Goal: Information Seeking & Learning: Learn about a topic

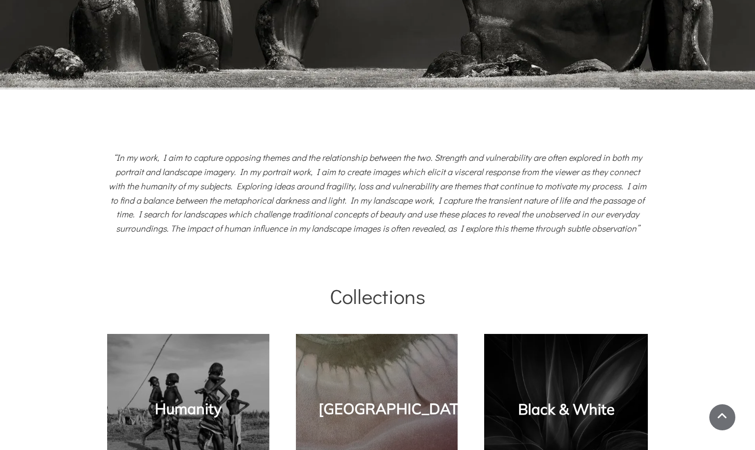
scroll to position [388, 0]
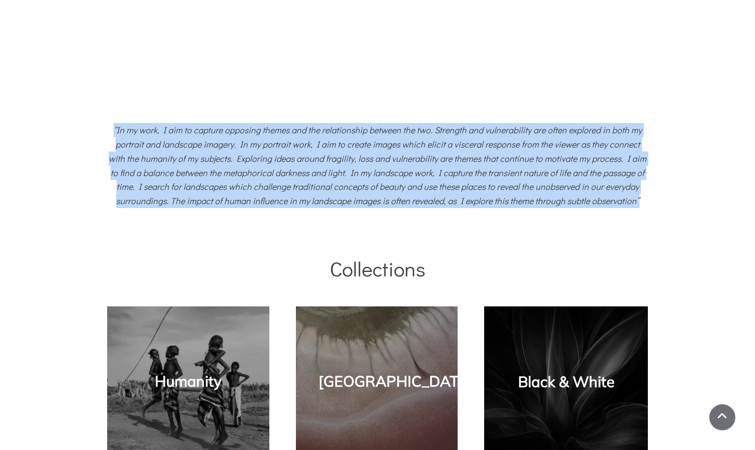
drag, startPoint x: 117, startPoint y: 129, endPoint x: 636, endPoint y: 196, distance: 523.9
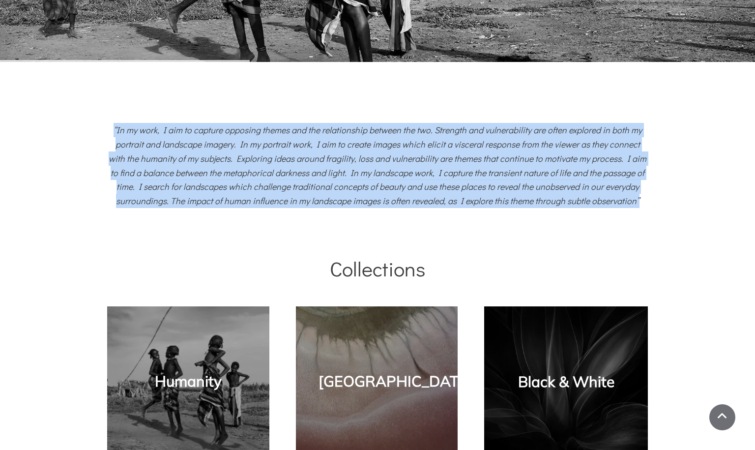
click at [636, 196] on span "“In my work, I aim to capture opposing themes and the relationship between the …" at bounding box center [378, 165] width 538 height 83
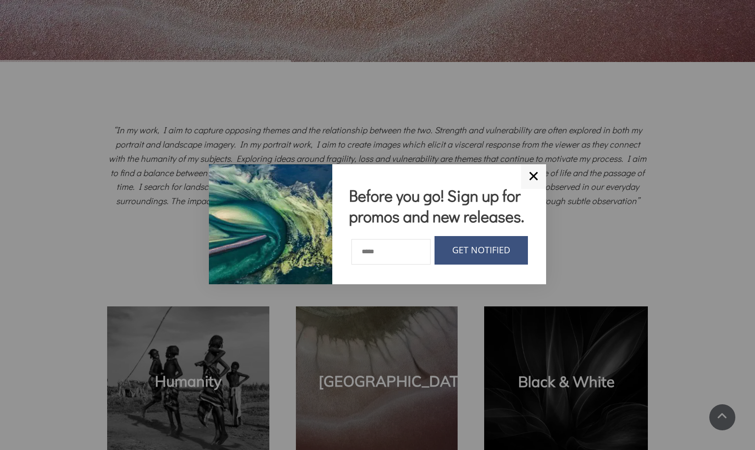
click at [508, 260] on link "GET NOTIFIED" at bounding box center [480, 250] width 93 height 29
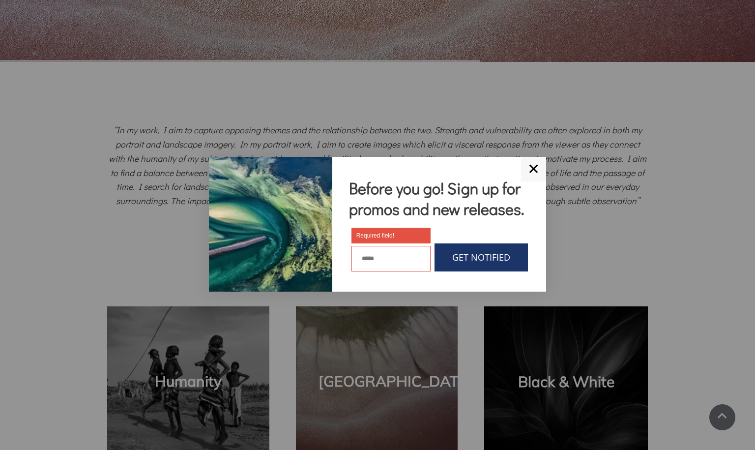
click at [405, 266] on input "text" at bounding box center [390, 259] width 79 height 26
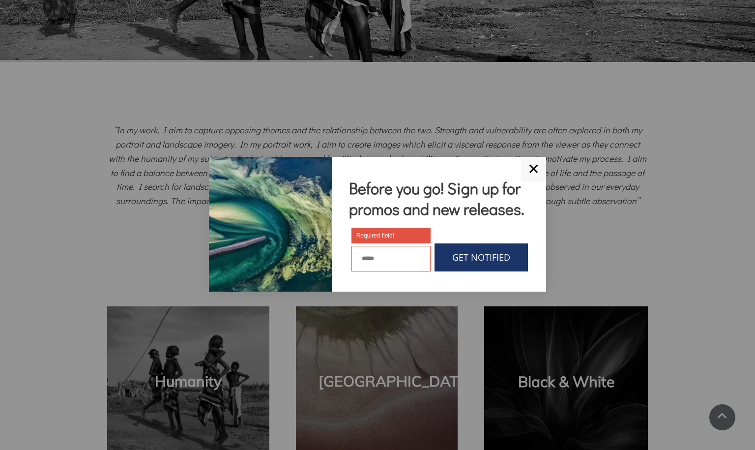
scroll to position [389, 0]
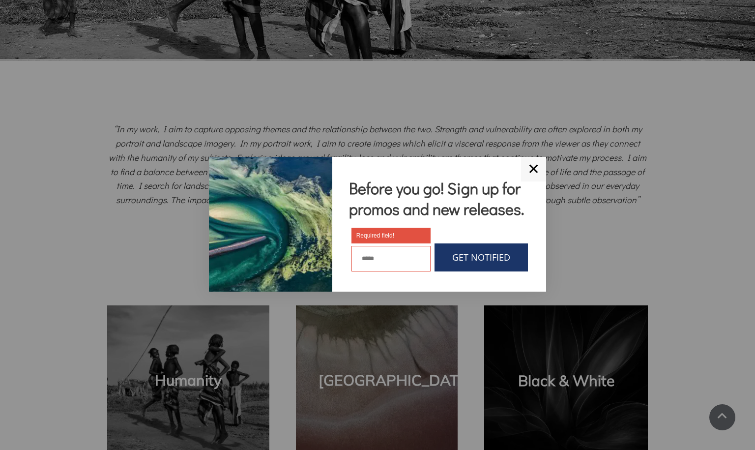
click at [535, 157] on link "✕" at bounding box center [533, 169] width 25 height 25
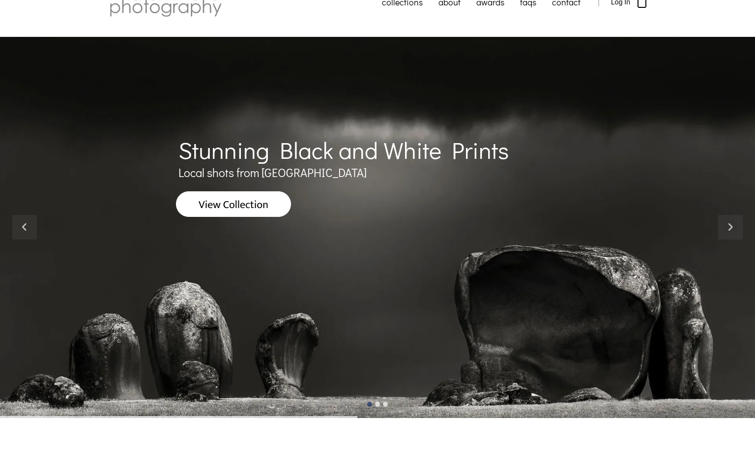
scroll to position [31, 0]
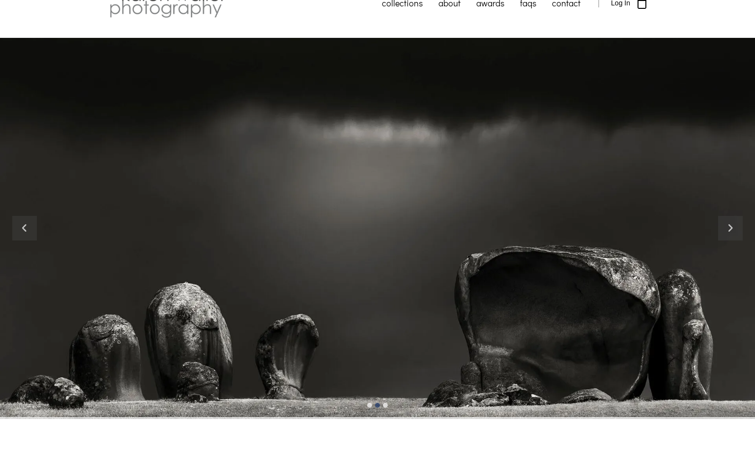
click at [265, 206] on img at bounding box center [233, 205] width 115 height 26
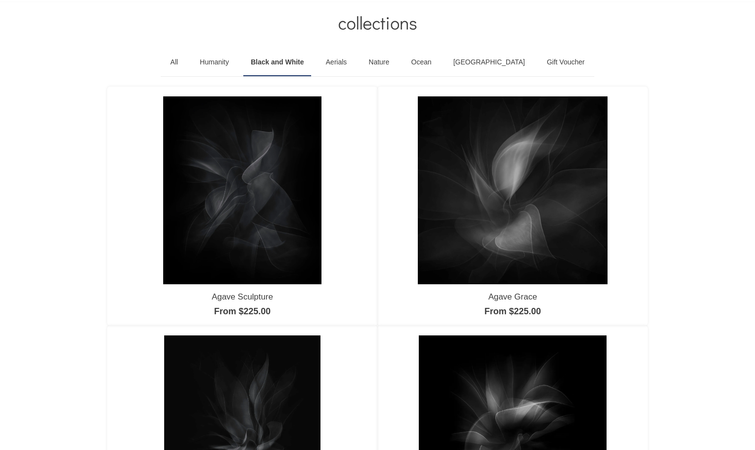
scroll to position [68, 0]
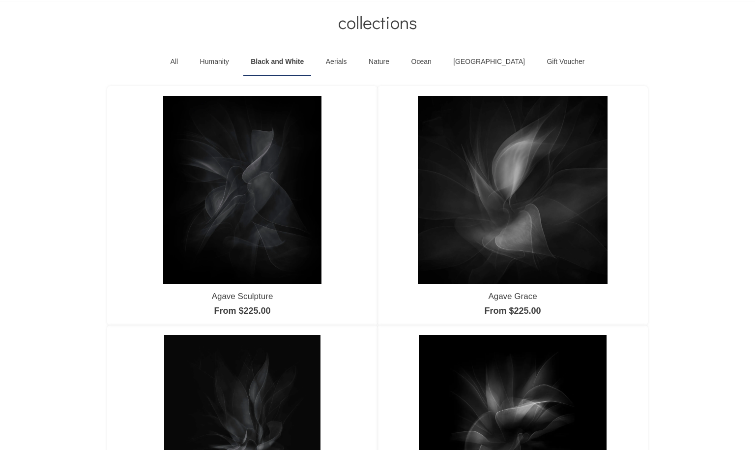
click at [532, 198] on img at bounding box center [513, 190] width 190 height 188
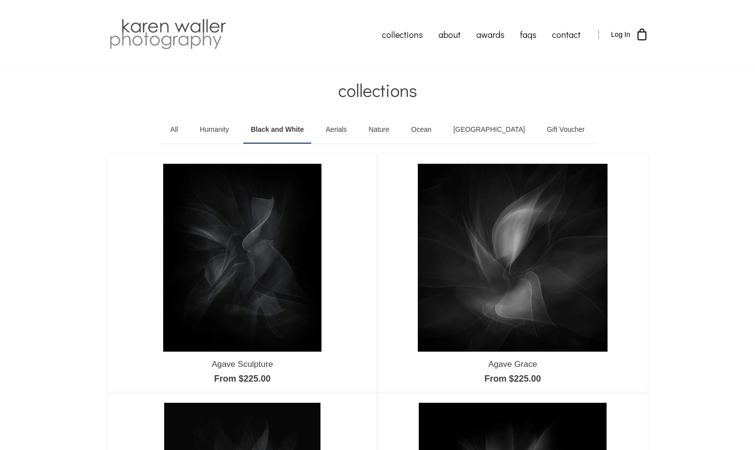
scroll to position [0, 0]
click at [562, 35] on link "contact" at bounding box center [566, 34] width 44 height 25
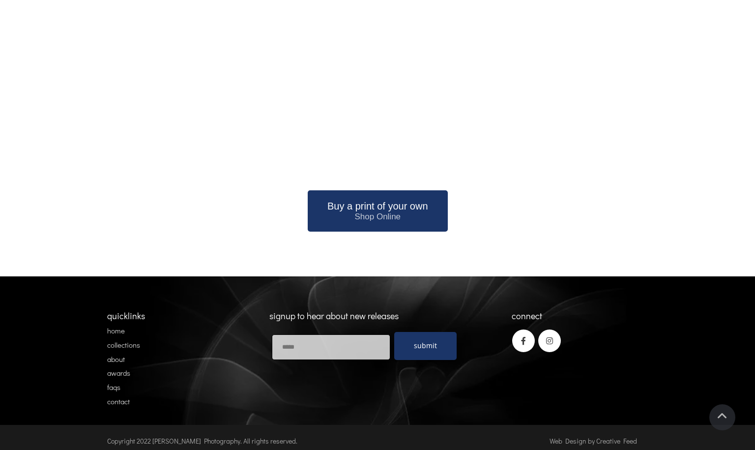
scroll to position [1163, 0]
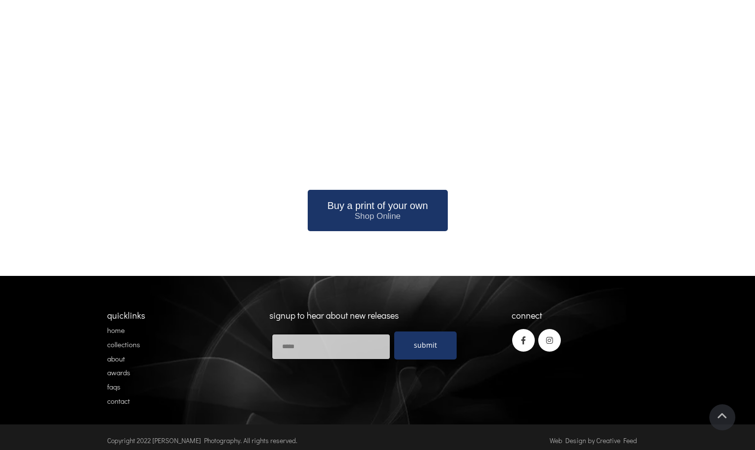
click at [120, 325] on link "home" at bounding box center [116, 330] width 18 height 10
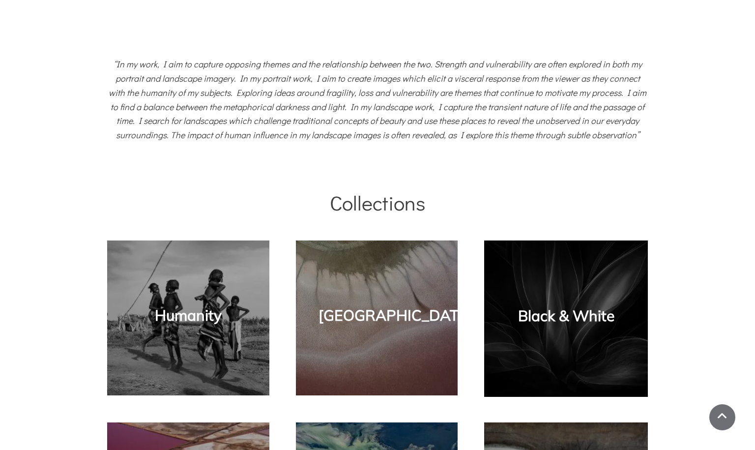
scroll to position [455, 0]
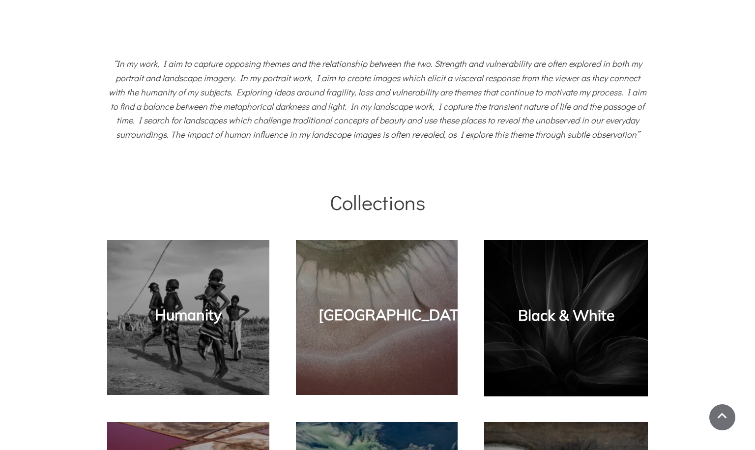
drag, startPoint x: 648, startPoint y: 131, endPoint x: 563, endPoint y: 161, distance: 90.6
click at [602, 151] on div "“In my work, I aim to capture opposing themes and the relationship between the …" at bounding box center [377, 98] width 755 height 135
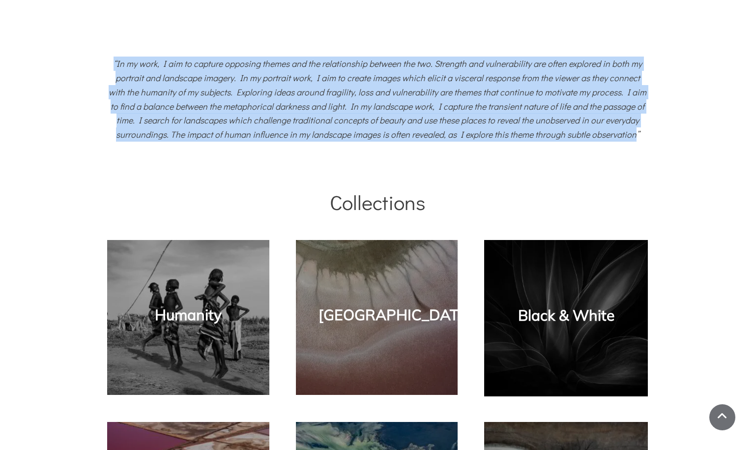
drag, startPoint x: 114, startPoint y: 59, endPoint x: 632, endPoint y: 127, distance: 522.0
click at [632, 127] on p "“In my work, I aim to capture opposing themes and the relationship between the …" at bounding box center [377, 99] width 541 height 85
copy span "“In my work, I aim to capture opposing themes and the relationship between the …"
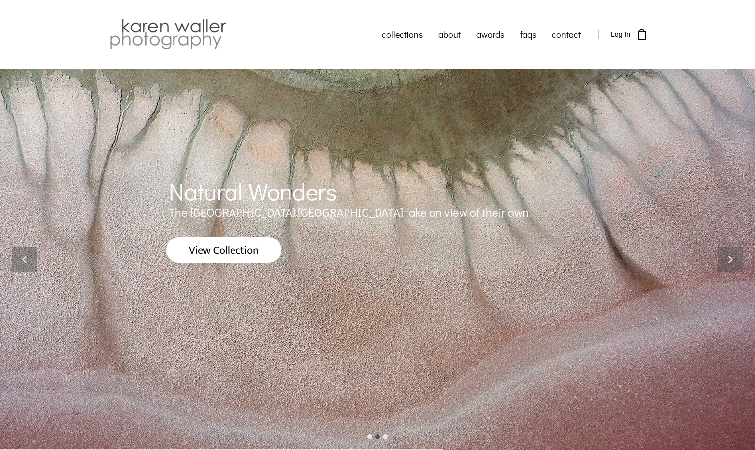
scroll to position [0, 0]
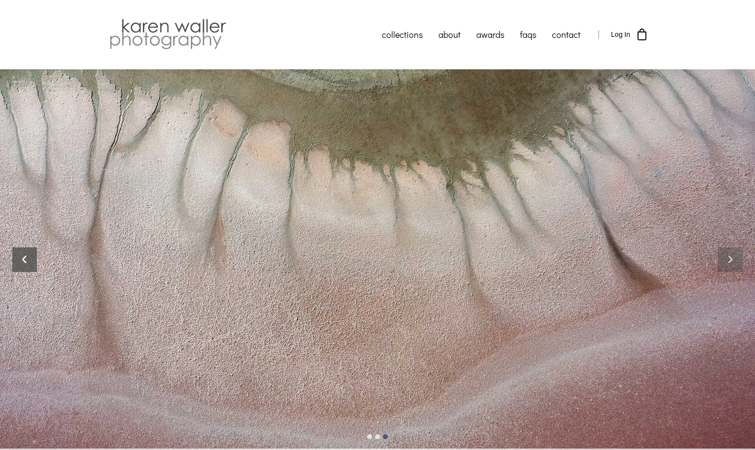
click at [27, 261] on icon at bounding box center [24, 259] width 25 height 25
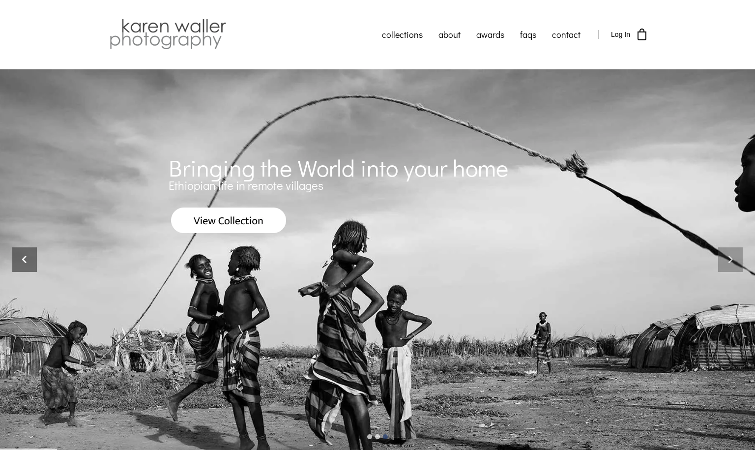
click at [27, 261] on icon at bounding box center [24, 259] width 25 height 25
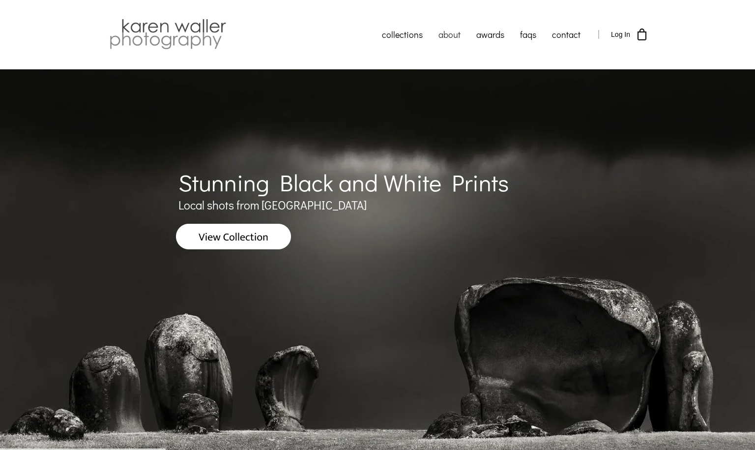
click at [449, 33] on link "about" at bounding box center [450, 34] width 38 height 25
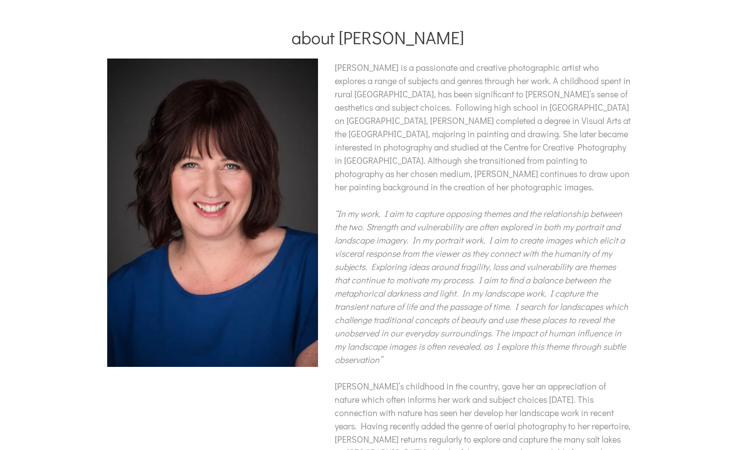
scroll to position [54, 0]
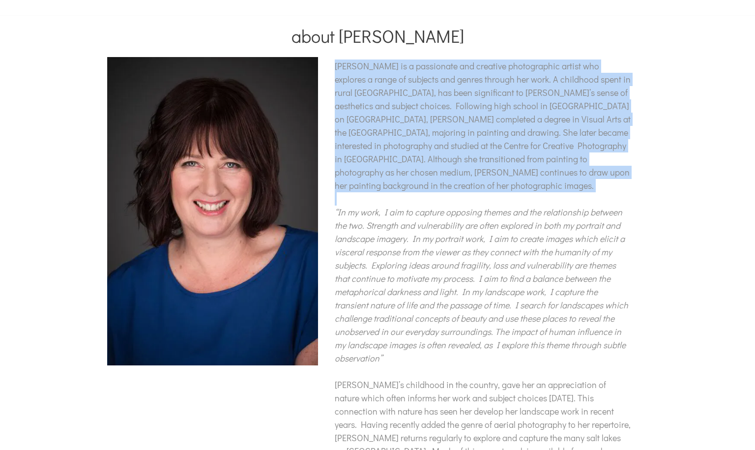
drag, startPoint x: 334, startPoint y: 66, endPoint x: 603, endPoint y: 180, distance: 292.2
click at [603, 180] on div "Karen is a passionate and creative photographic artist who explores a range of …" at bounding box center [483, 264] width 297 height 411
copy span "Karen is a passionate and creative photographic artist who explores a range of …"
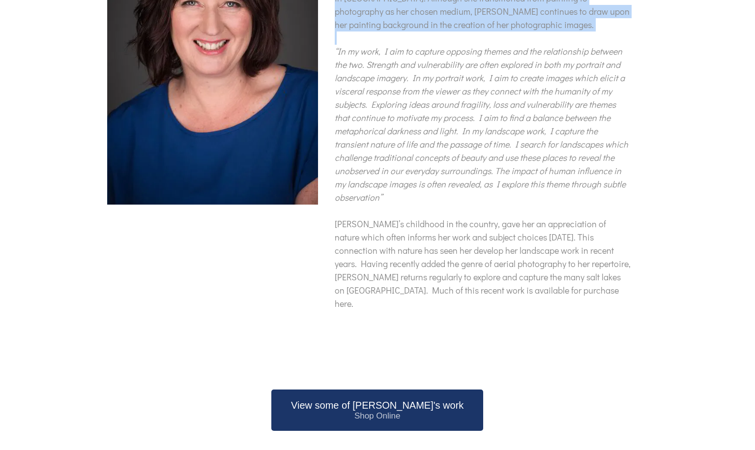
scroll to position [215, 0]
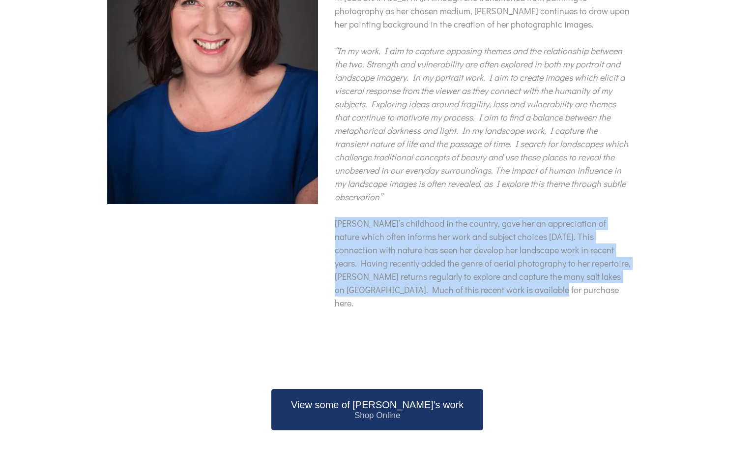
drag, startPoint x: 335, startPoint y: 197, endPoint x: 582, endPoint y: 259, distance: 254.9
click at [592, 268] on p "Karen’s childhood in the country, gave her an appreciation of nature which ofte…" at bounding box center [483, 263] width 297 height 93
copy span "Karen’s childhood in the country, gave her an appreciation of nature which ofte…"
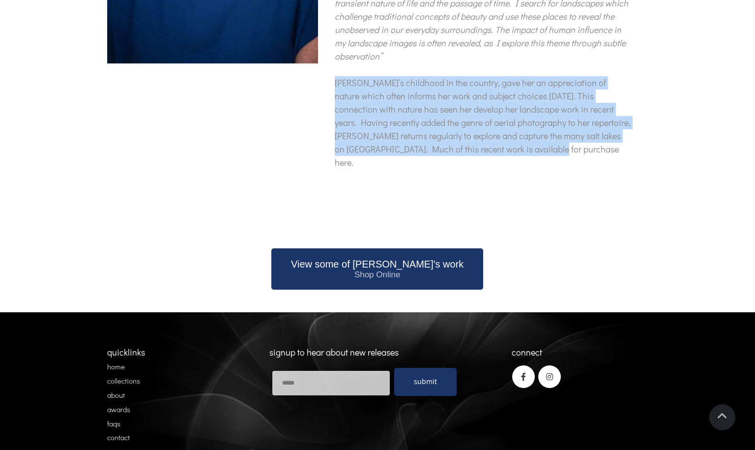
scroll to position [354, 0]
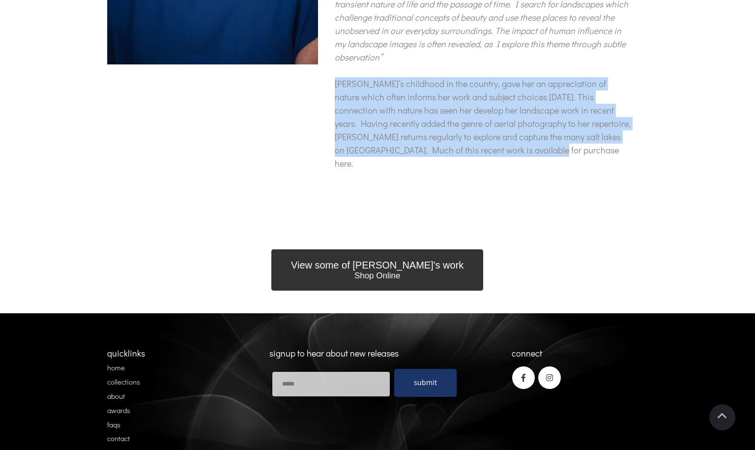
click at [387, 271] on span "Shop Online" at bounding box center [377, 276] width 173 height 10
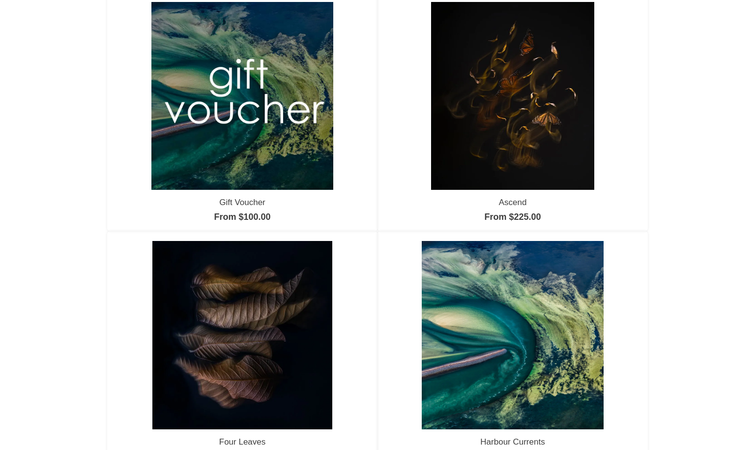
scroll to position [162, 0]
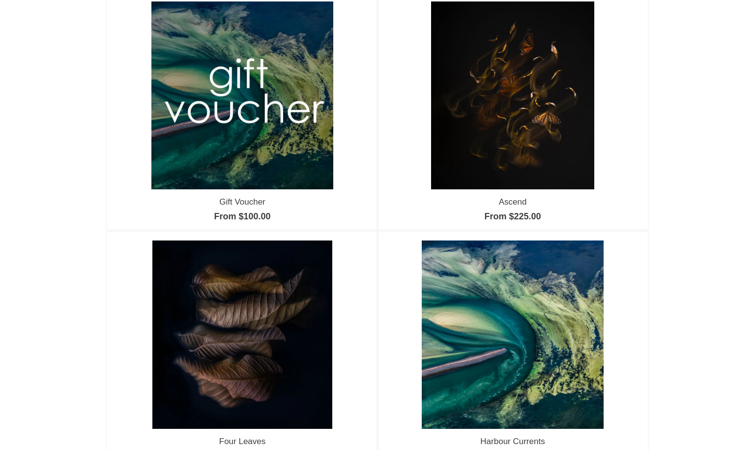
click at [531, 137] on img at bounding box center [512, 95] width 163 height 188
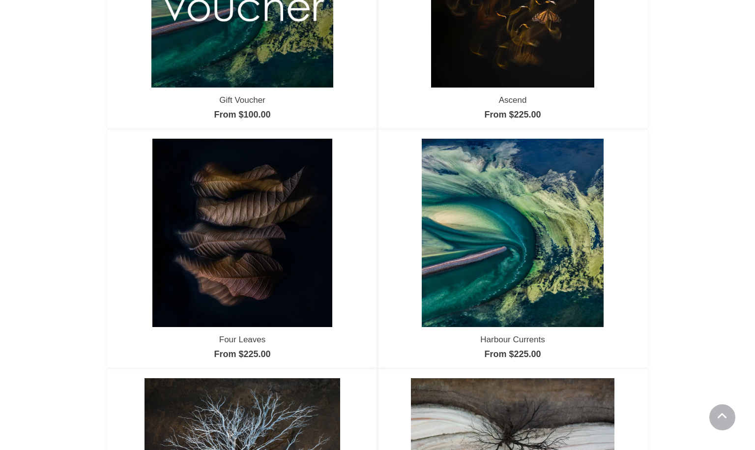
scroll to position [267, 0]
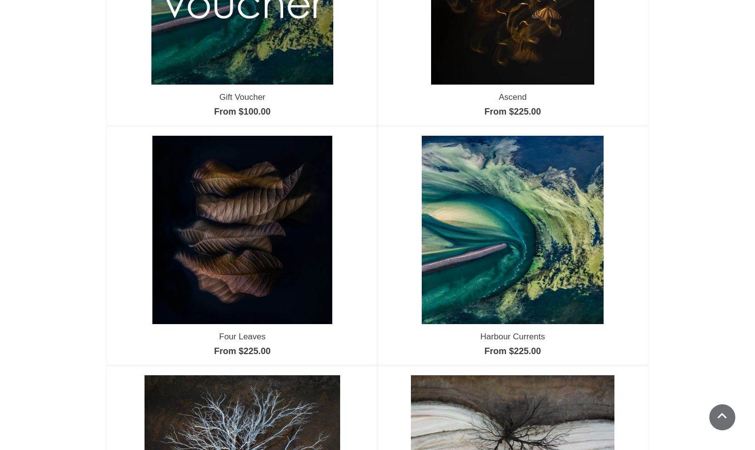
click at [581, 224] on img at bounding box center [512, 230] width 181 height 188
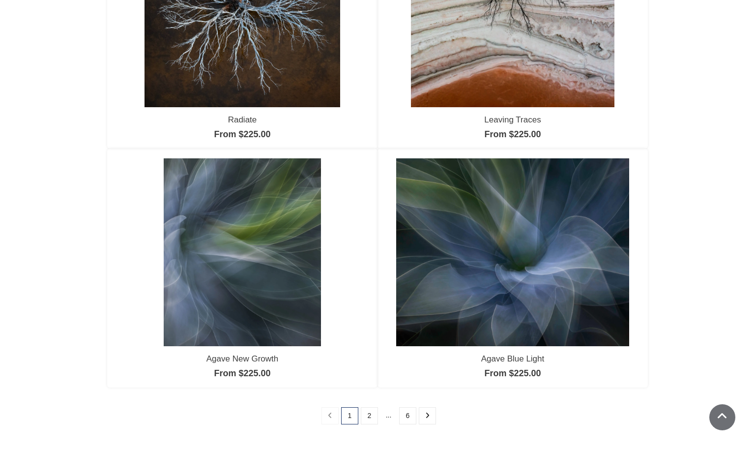
scroll to position [723, 0]
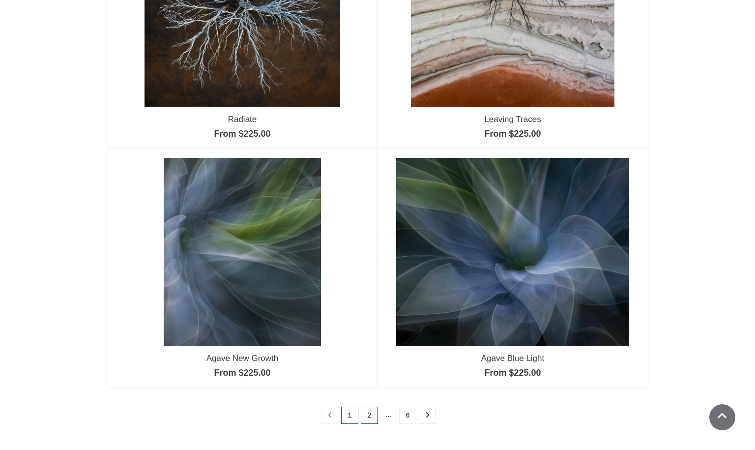
click at [370, 415] on link "2" at bounding box center [369, 414] width 17 height 17
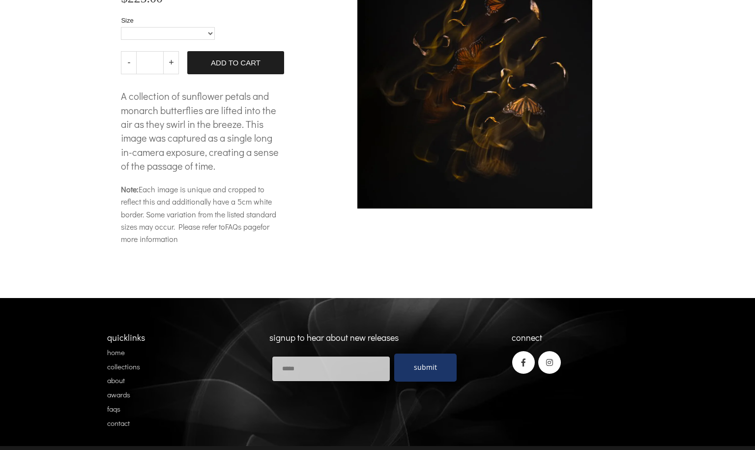
scroll to position [152, 0]
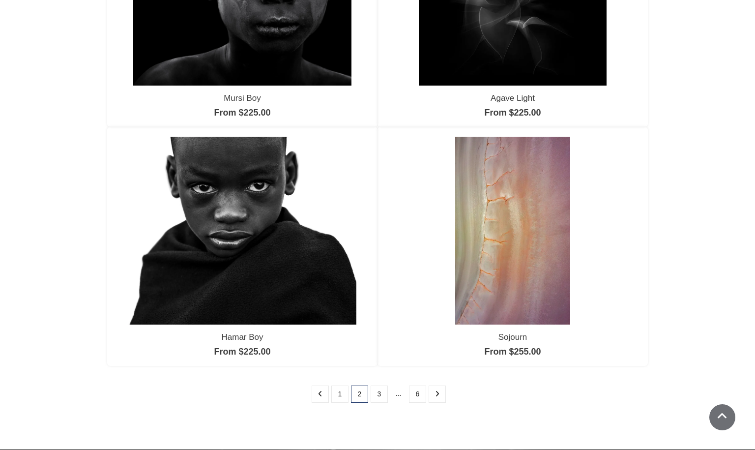
scroll to position [750, 0]
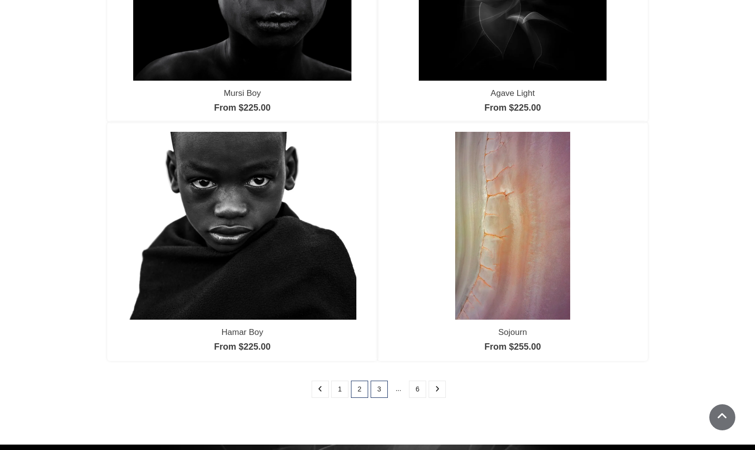
click at [379, 387] on link "3" at bounding box center [379, 388] width 17 height 17
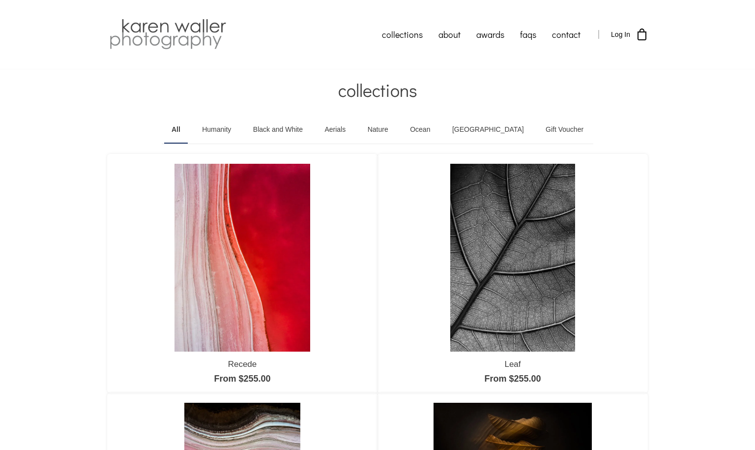
scroll to position [1, 0]
